Goal: Task Accomplishment & Management: Manage account settings

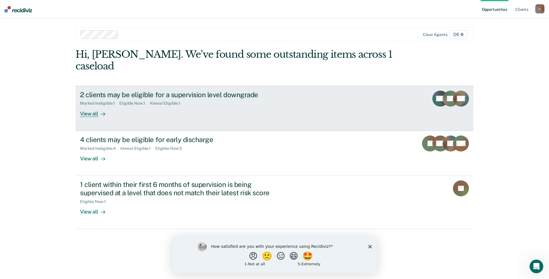
click at [90, 106] on div "View all" at bounding box center [96, 111] width 32 height 11
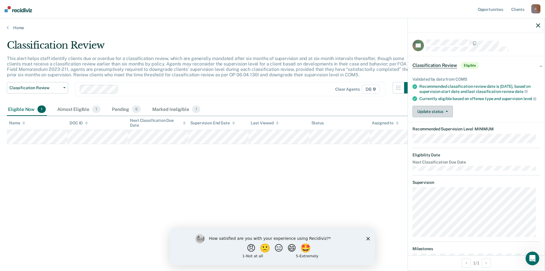
click at [445, 117] on button "Update status" at bounding box center [432, 111] width 40 height 11
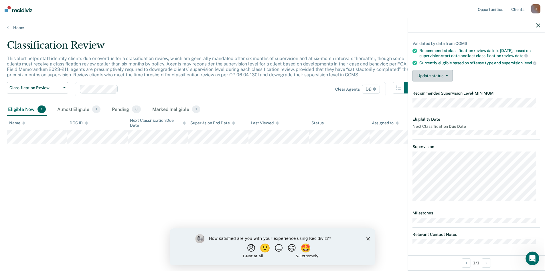
scroll to position [40, 0]
click at [433, 76] on button "Update status" at bounding box center [432, 75] width 40 height 11
click at [437, 98] on button "Mark Ineligible" at bounding box center [439, 98] width 55 height 9
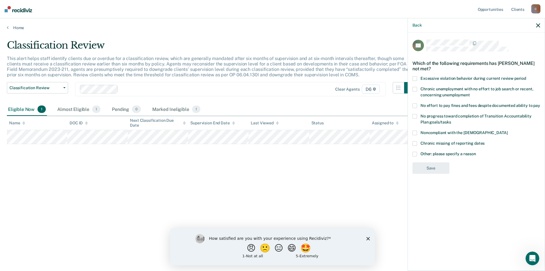
click at [413, 154] on span at bounding box center [414, 154] width 5 height 5
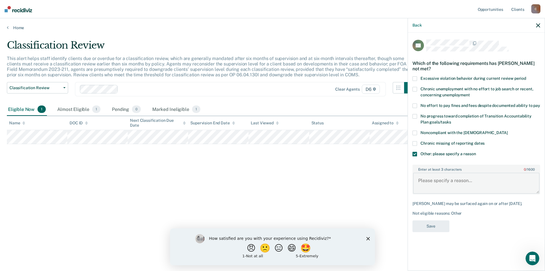
click at [435, 183] on textarea "Enter at least 3 characters 0 / 1600" at bounding box center [476, 183] width 126 height 21
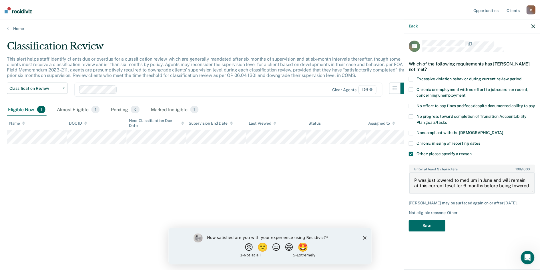
scroll to position [1, 0]
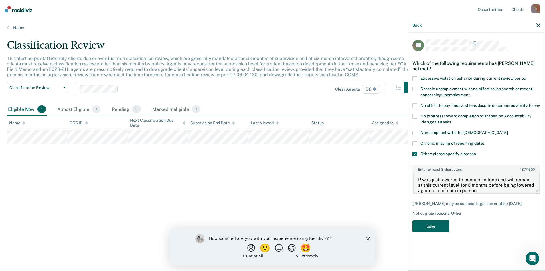
type textarea "P was just lowered to medium in June and will remain at this current level for …"
click at [425, 230] on button "Save" at bounding box center [430, 227] width 37 height 12
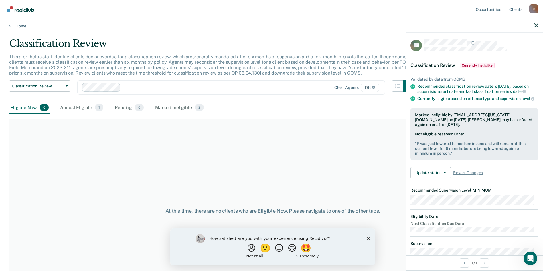
scroll to position [0, 0]
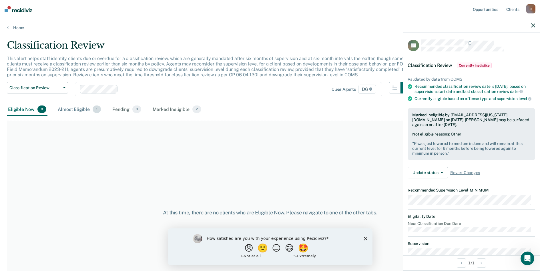
click at [78, 108] on div "Almost Eligible 1" at bounding box center [79, 109] width 45 height 13
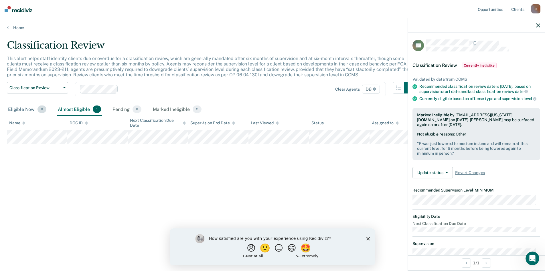
click at [24, 111] on div "Eligible Now 0" at bounding box center [27, 109] width 41 height 13
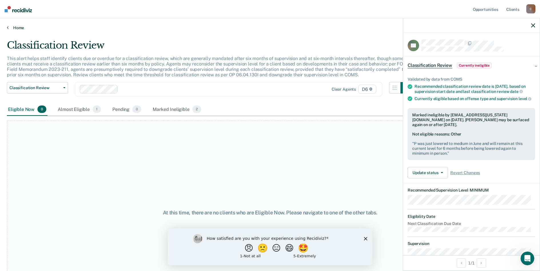
click at [9, 25] on link "Home" at bounding box center [270, 27] width 527 height 5
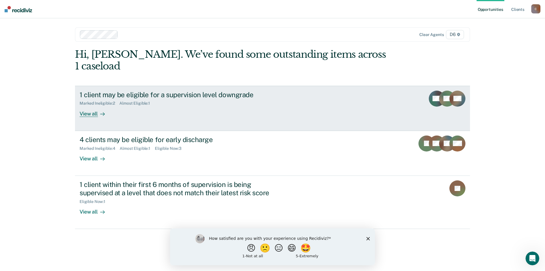
click at [86, 106] on div "View all" at bounding box center [96, 111] width 32 height 11
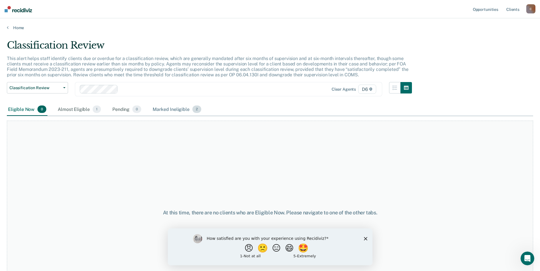
click at [180, 109] on div "Marked Ineligible 2" at bounding box center [177, 109] width 51 height 13
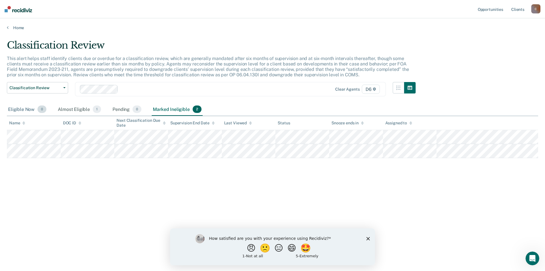
click at [24, 108] on div "Eligible Now 0" at bounding box center [27, 109] width 41 height 13
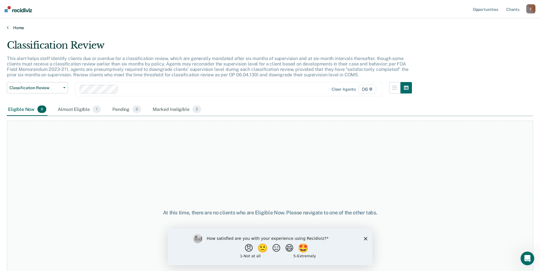
click at [16, 27] on link "Home" at bounding box center [270, 27] width 527 height 5
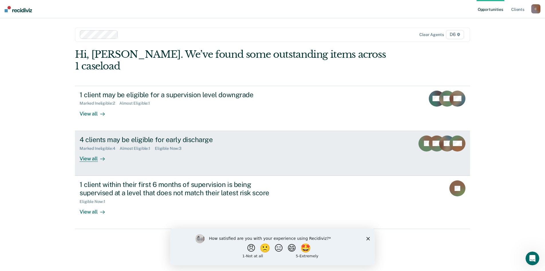
click at [88, 151] on div "View all" at bounding box center [96, 156] width 32 height 11
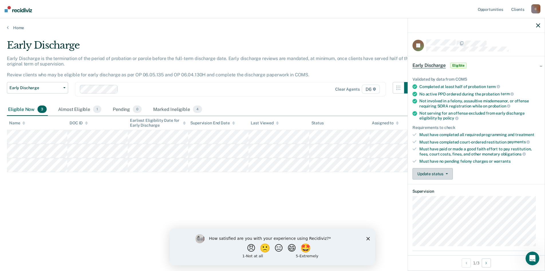
click at [430, 174] on button "Update status" at bounding box center [432, 173] width 40 height 11
click at [437, 197] on button "Mark Ineligible" at bounding box center [439, 196] width 55 height 9
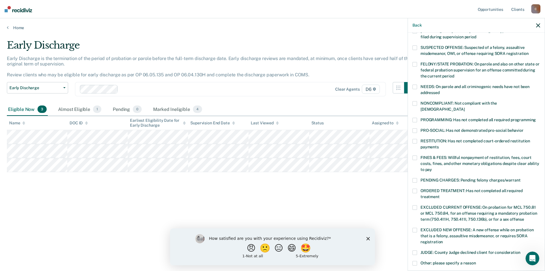
scroll to position [57, 0]
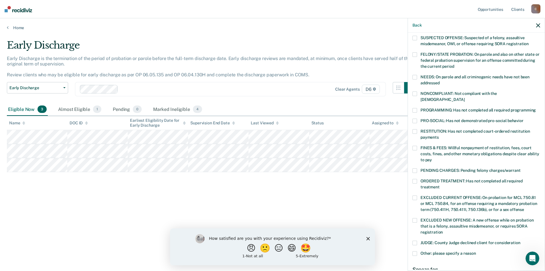
click at [414, 108] on span at bounding box center [414, 110] width 5 height 5
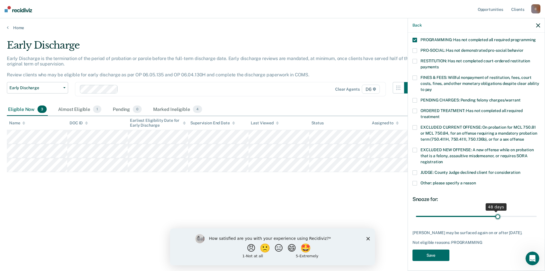
scroll to position [123, 0]
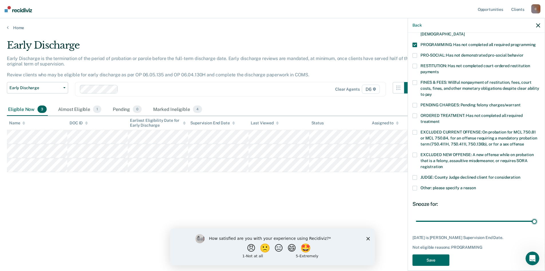
drag, startPoint x: 465, startPoint y: 209, endPoint x: 533, endPoint y: 213, distance: 68.8
type input "71"
click at [533, 216] on input "range" at bounding box center [476, 221] width 121 height 10
drag, startPoint x: 419, startPoint y: 248, endPoint x: 419, endPoint y: 245, distance: 2.9
click at [419, 247] on div "JS Which of the following requirements has [PERSON_NAME] not met? [MEDICAL_DATA…" at bounding box center [476, 93] width 128 height 353
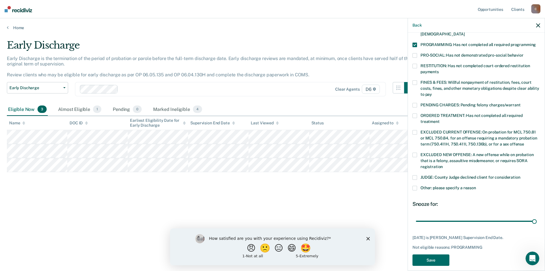
click at [370, 239] on div "How satisfied are you with your experience using Recidiviz? 😠 🙁 😑 😄 🤩 1 - Not a…" at bounding box center [272, 246] width 205 height 37
drag, startPoint x: 366, startPoint y: 238, endPoint x: 372, endPoint y: 229, distance: 10.6
click at [366, 238] on icon "Close survey" at bounding box center [367, 238] width 3 height 3
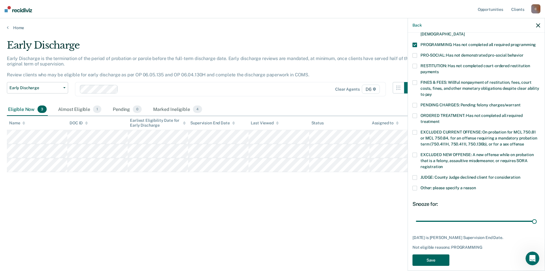
click at [420, 255] on button "Save" at bounding box center [430, 261] width 37 height 12
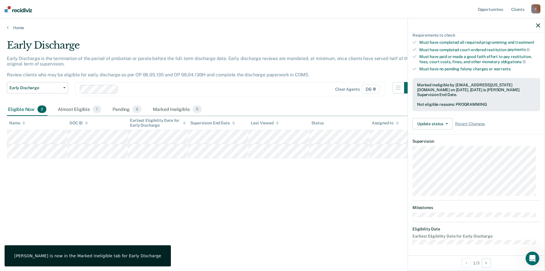
scroll to position [50, 0]
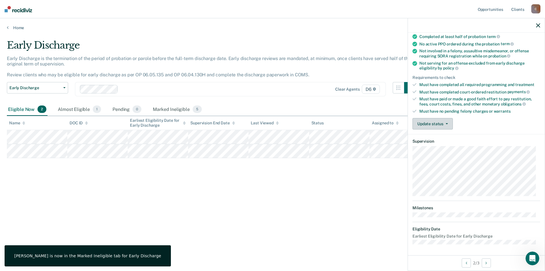
click at [425, 121] on button "Update status" at bounding box center [432, 123] width 40 height 11
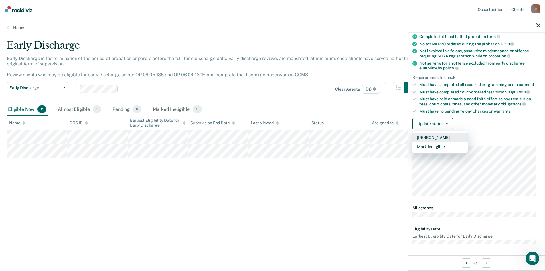
click at [432, 138] on button "[PERSON_NAME]" at bounding box center [439, 137] width 55 height 9
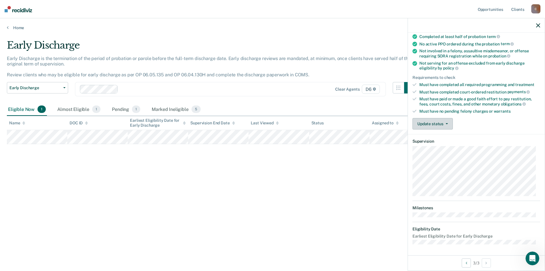
click at [439, 118] on button "Update status" at bounding box center [432, 123] width 40 height 11
click at [442, 148] on button "Mark Ineligible" at bounding box center [439, 146] width 55 height 9
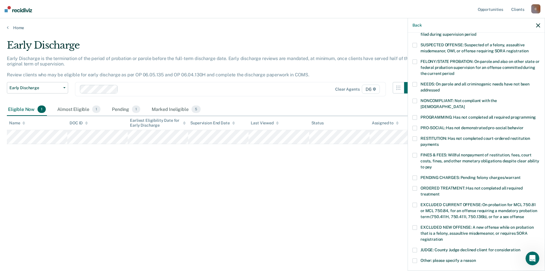
click at [414, 115] on span at bounding box center [414, 117] width 5 height 5
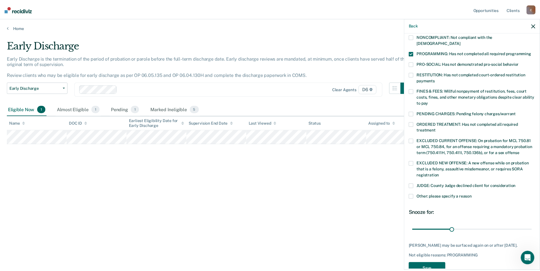
scroll to position [123, 0]
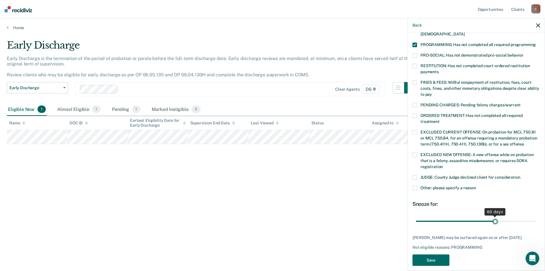
drag, startPoint x: 455, startPoint y: 215, endPoint x: 489, endPoint y: 215, distance: 34.3
type input "60"
click at [492, 216] on input "range" at bounding box center [476, 221] width 121 height 10
click at [440, 255] on button "Save" at bounding box center [430, 261] width 37 height 12
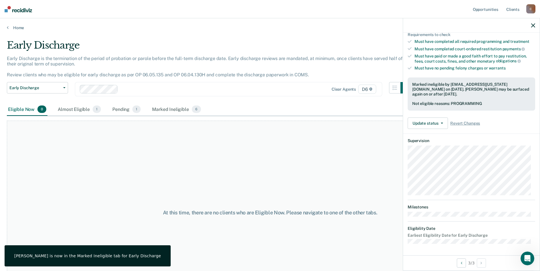
scroll to position [92, 0]
click at [15, 29] on link "Home" at bounding box center [270, 27] width 527 height 5
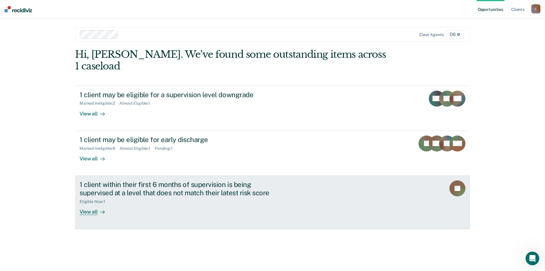
click at [88, 204] on div "View all" at bounding box center [96, 209] width 32 height 11
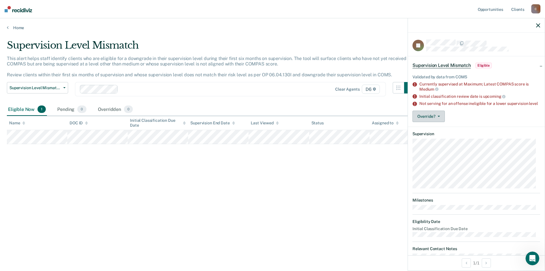
click at [434, 118] on button "Override?" at bounding box center [428, 116] width 32 height 11
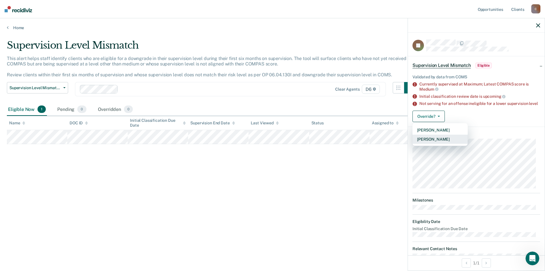
click at [435, 144] on button "[PERSON_NAME]" at bounding box center [439, 139] width 55 height 9
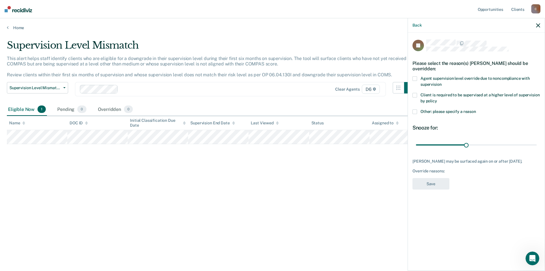
click at [414, 95] on span at bounding box center [414, 95] width 5 height 5
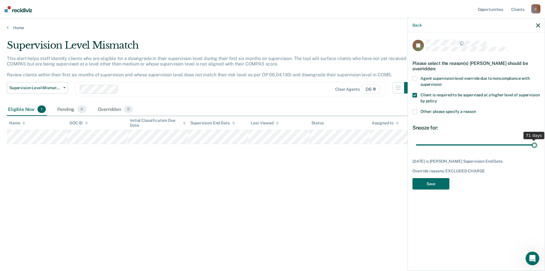
drag, startPoint x: 467, startPoint y: 143, endPoint x: 536, endPoint y: 145, distance: 69.2
type input "71"
click at [536, 145] on input "range" at bounding box center [476, 145] width 121 height 10
click at [435, 183] on button "Save" at bounding box center [430, 184] width 37 height 12
